Goal: Find contact information: Find contact information

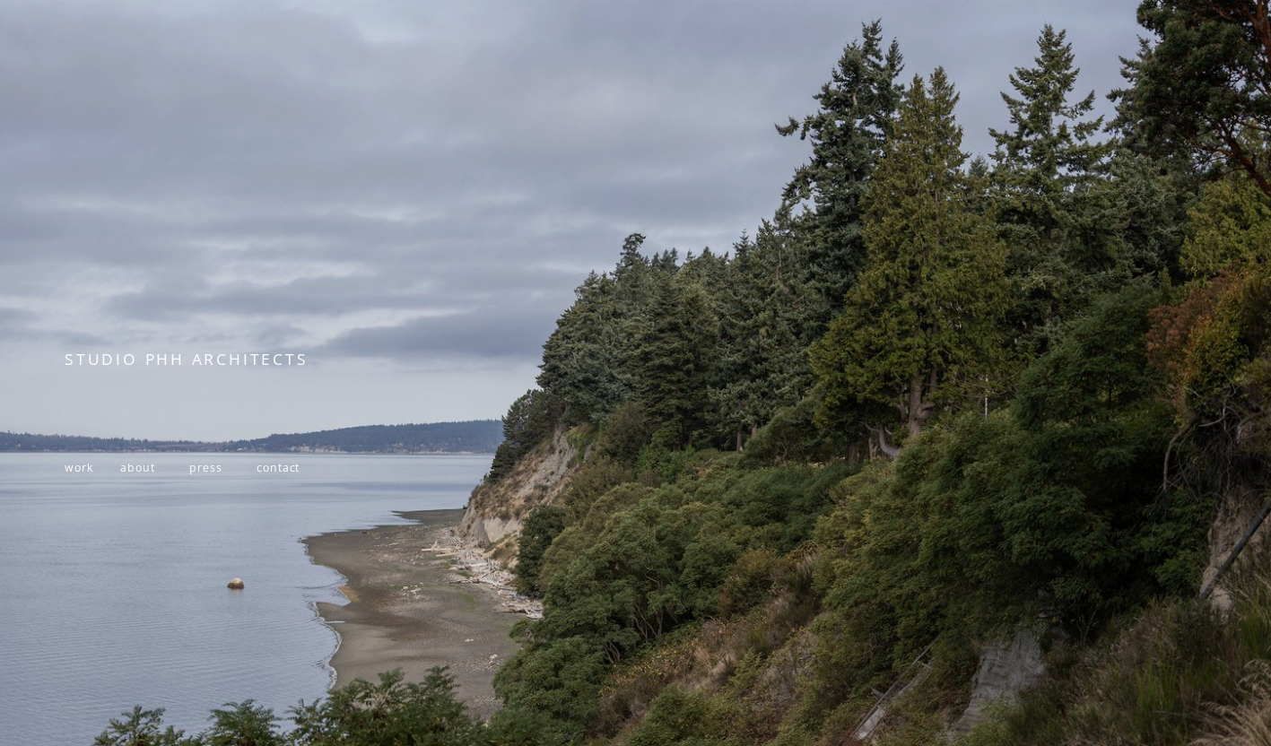
click at [72, 469] on span "work" at bounding box center [79, 467] width 28 height 15
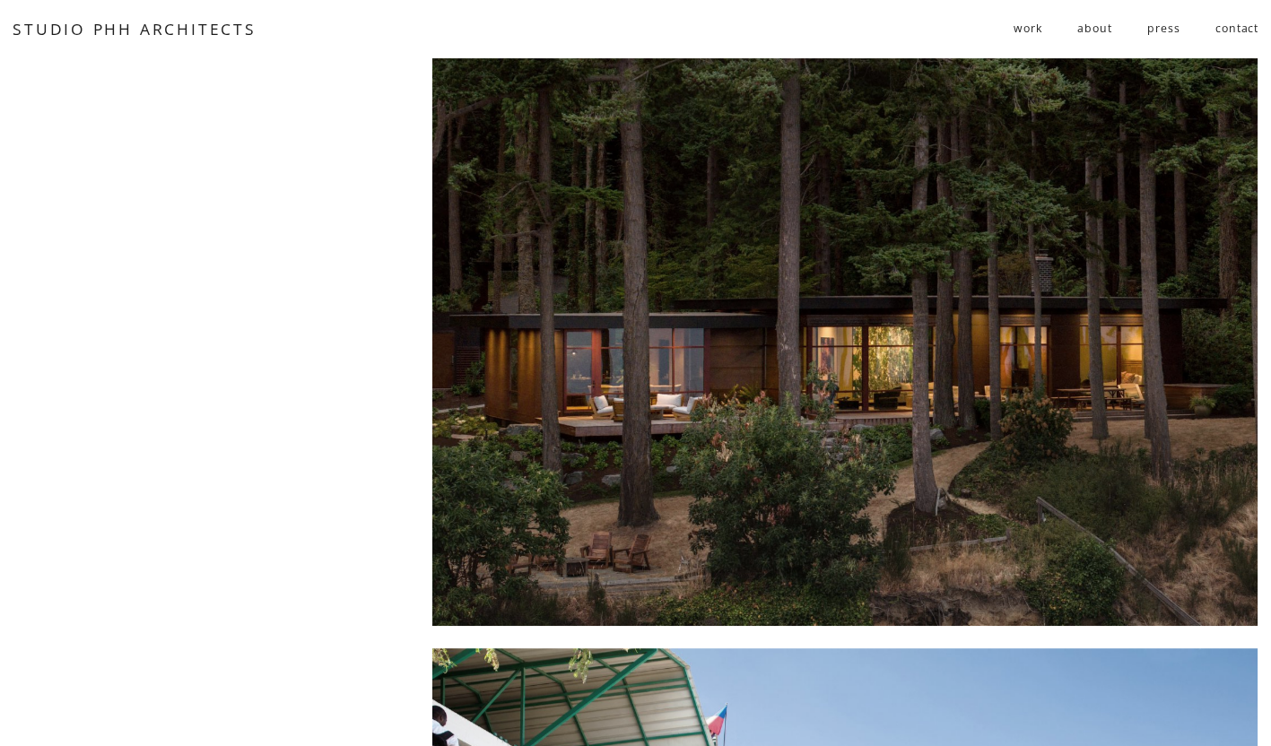
click at [1238, 31] on link "contact" at bounding box center [1236, 29] width 43 height 30
